Goal: Check status: Check status

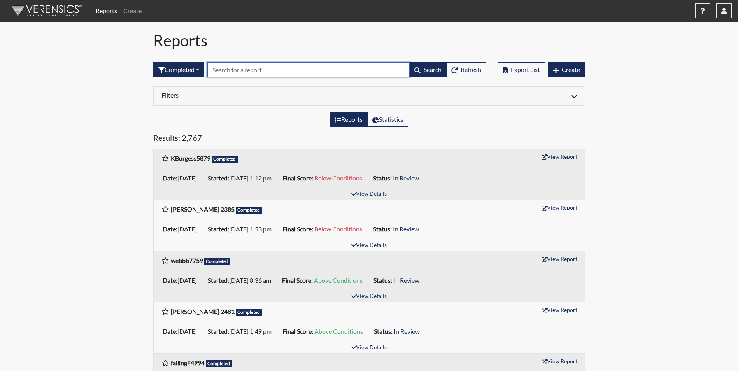
click at [240, 67] on input "text" at bounding box center [308, 69] width 202 height 15
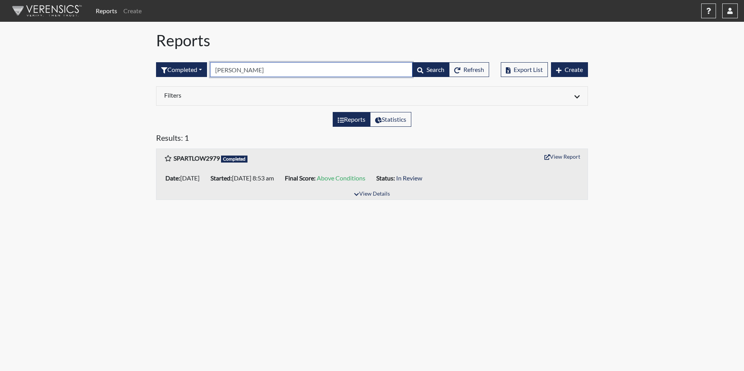
click at [247, 70] on input "[PERSON_NAME]" at bounding box center [311, 69] width 202 height 15
type input "P"
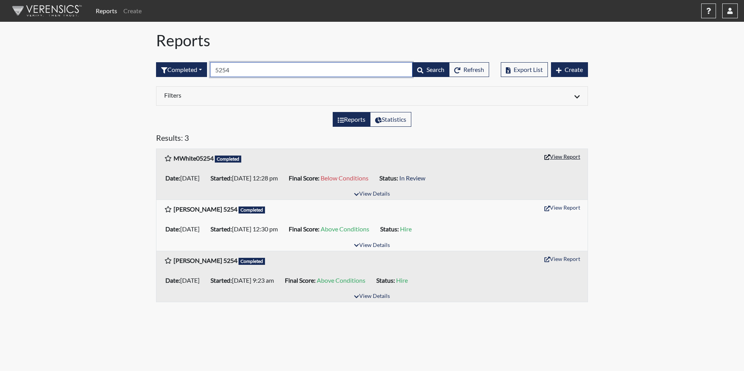
type input "5254"
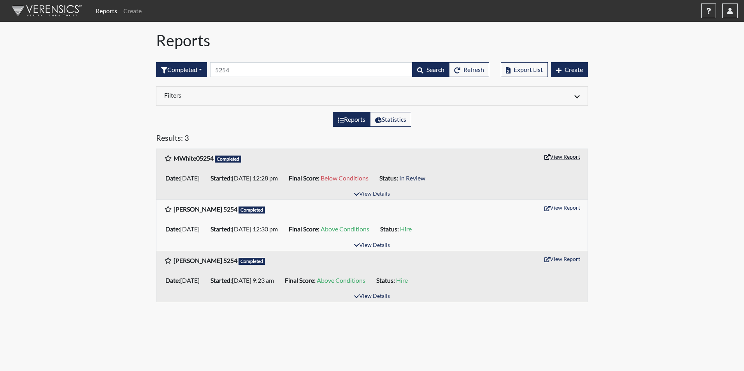
click at [556, 157] on button "View Report" at bounding box center [562, 157] width 43 height 12
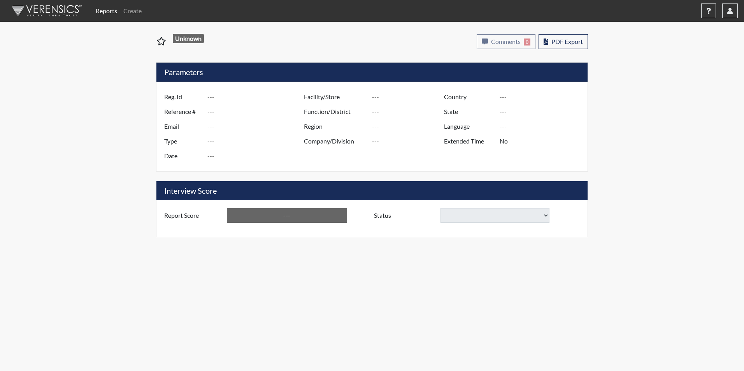
type input "MWhite05254"
type input "51026"
type input "mekhi.white2018@gmail.com"
type input "Corrections Pre-Employment"
type input "Aug 29, 2025"
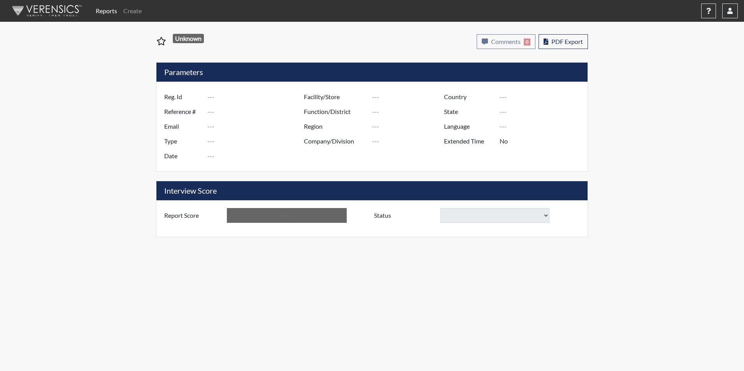
type input "Ridgeland CI"
type input "[GEOGRAPHIC_DATA]"
type input "[US_STATE]"
type input "English"
type input "Yes"
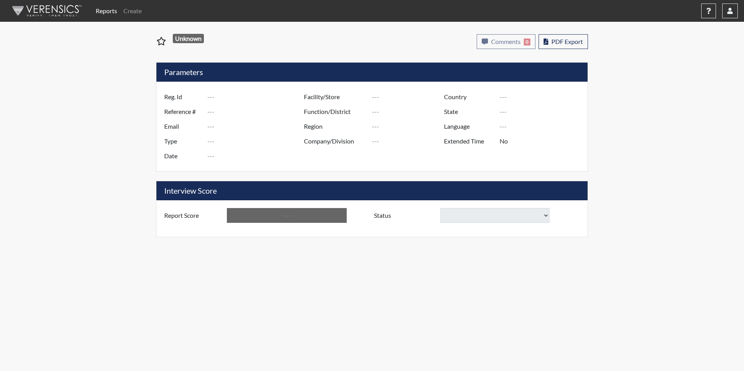
type input "Below Conditions"
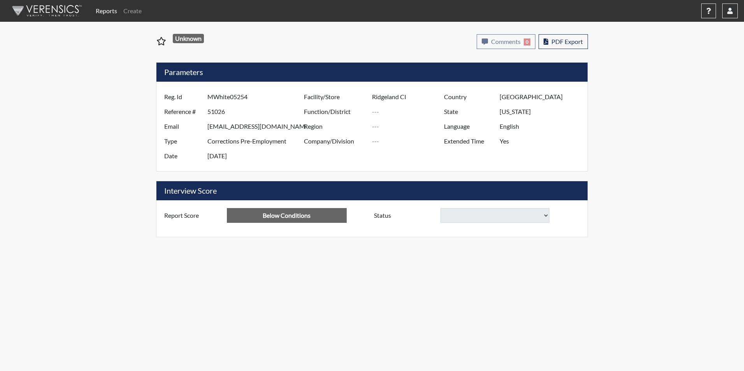
select select
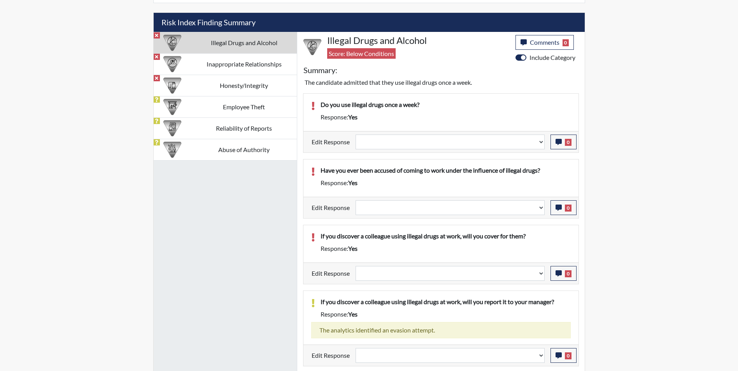
scroll to position [414, 0]
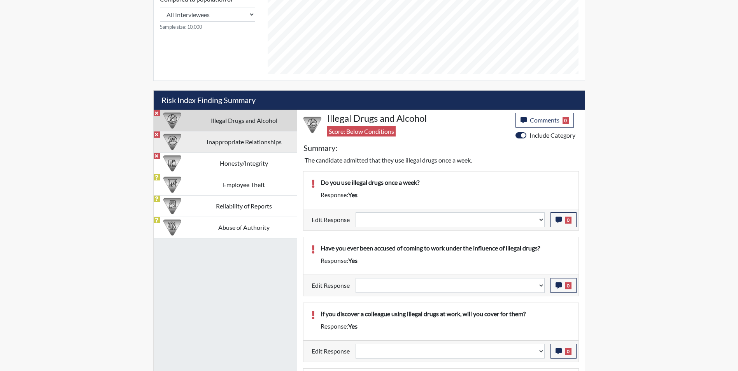
click at [200, 139] on td "Inappropriate Relationships" at bounding box center [244, 141] width 105 height 21
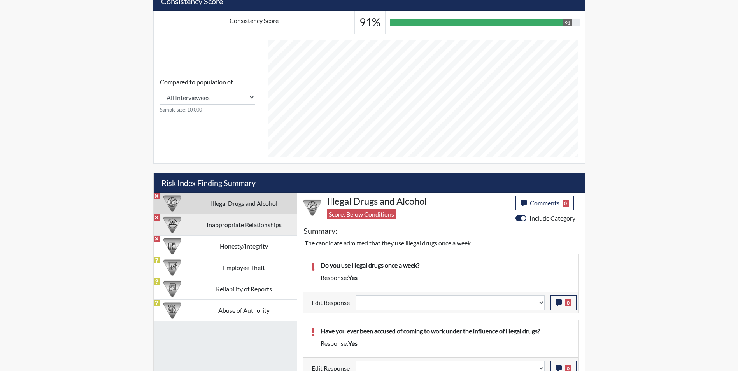
select select
